Goal: Go to known website: Go to known website

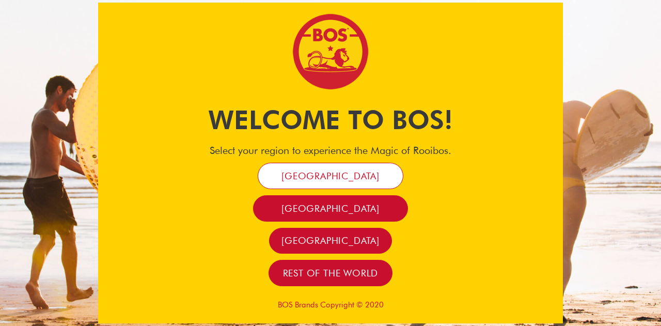
drag, startPoint x: 0, startPoint y: 0, endPoint x: 340, endPoint y: 169, distance: 380.2
click at [340, 170] on span "[GEOGRAPHIC_DATA]" at bounding box center [330, 176] width 98 height 12
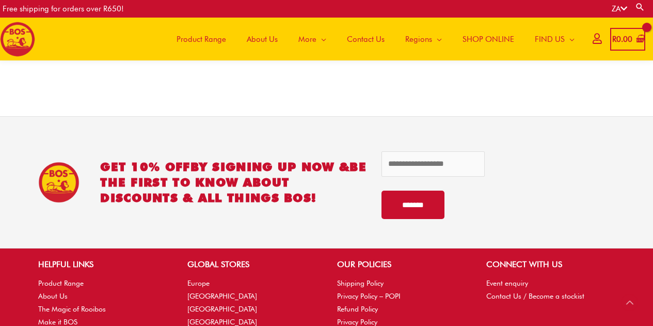
scroll to position [2287, 0]
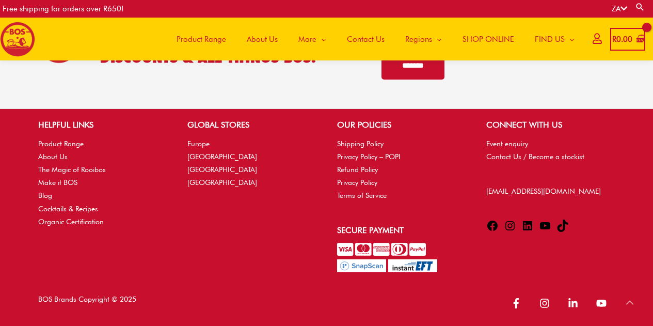
click at [507, 223] on icon at bounding box center [510, 225] width 12 height 12
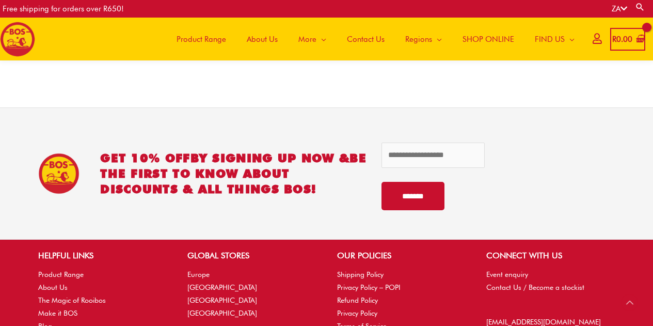
scroll to position [2287, 0]
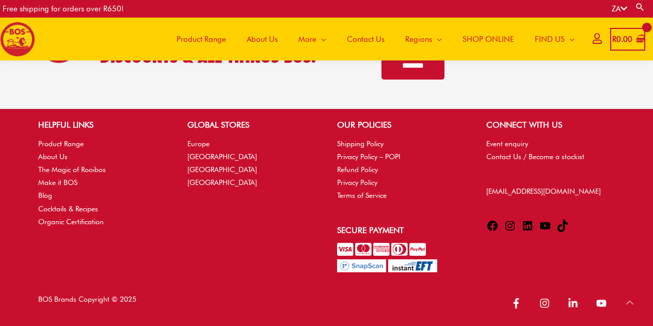
click at [562, 226] on icon at bounding box center [563, 225] width 12 height 12
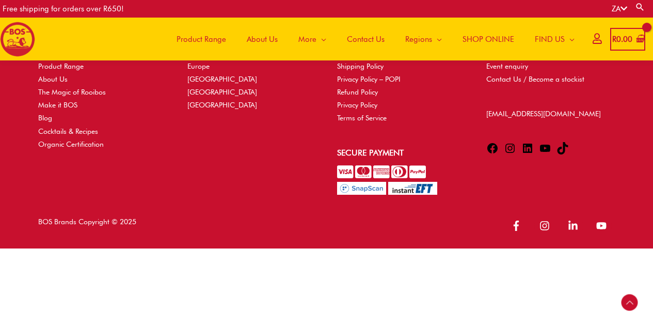
scroll to position [2287, 0]
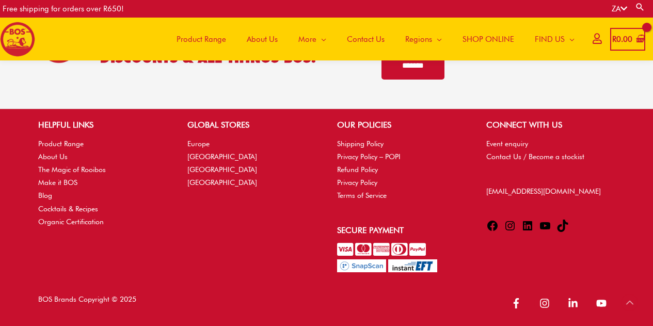
click at [490, 224] on icon at bounding box center [493, 226] width 10 height 10
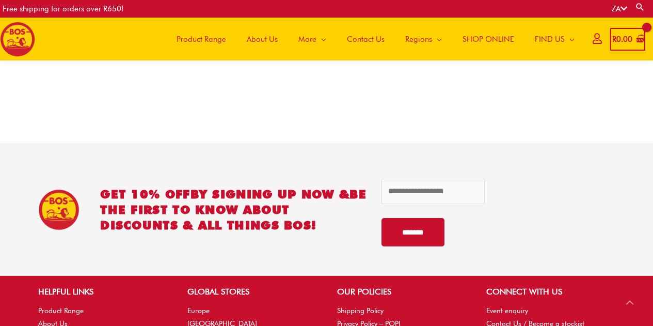
scroll to position [2287, 0]
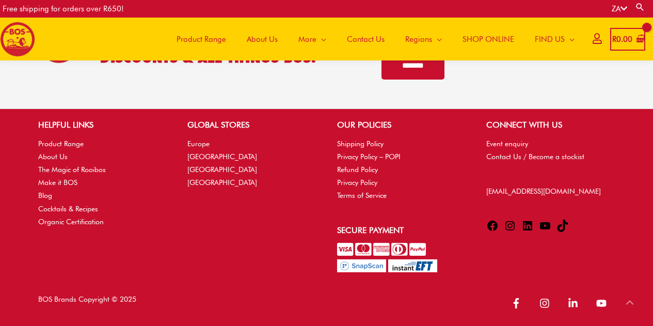
click at [529, 222] on icon at bounding box center [527, 225] width 9 height 9
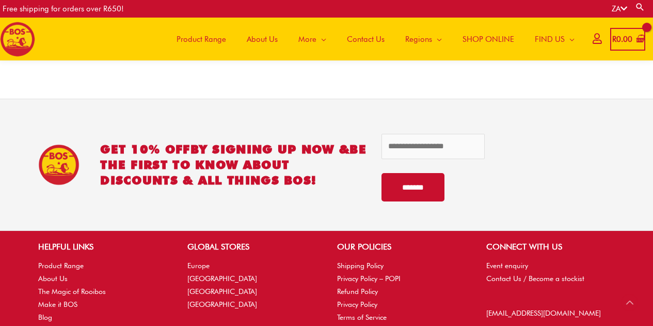
scroll to position [2287, 0]
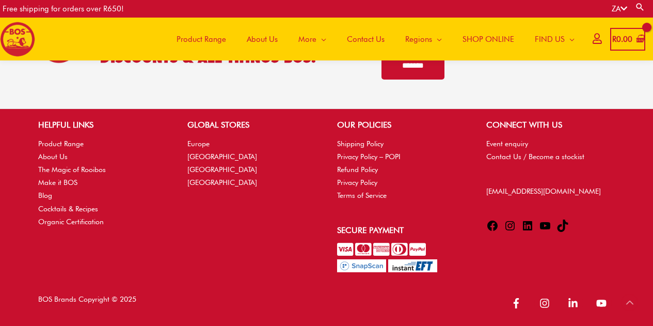
click at [544, 225] on icon at bounding box center [545, 225] width 10 height 7
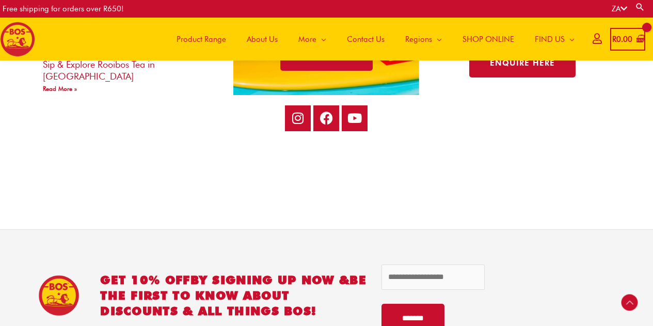
scroll to position [2287, 0]
